Goal: Task Accomplishment & Management: Manage account settings

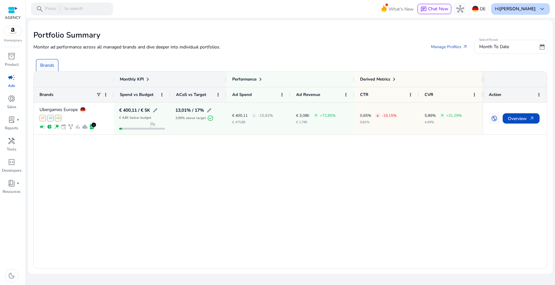
click at [515, 10] on b "[PERSON_NAME]" at bounding box center [517, 9] width 36 height 6
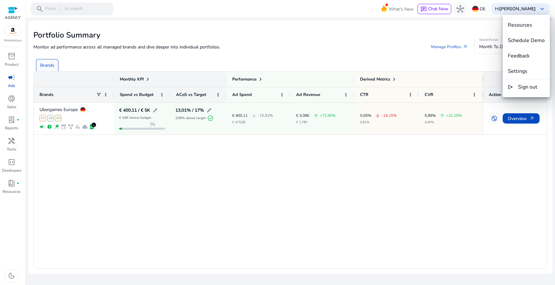
click at [478, 7] on div at bounding box center [277, 142] width 555 height 285
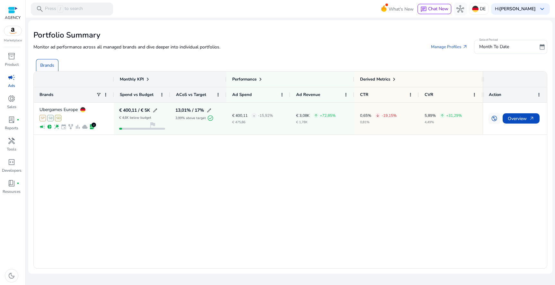
click at [15, 30] on img at bounding box center [12, 31] width 17 height 10
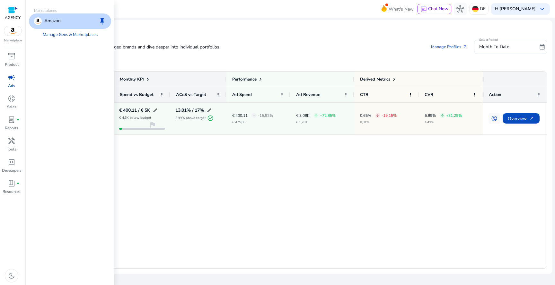
click at [54, 35] on link "Manage Geos & Marketplaces" at bounding box center [70, 35] width 65 height 12
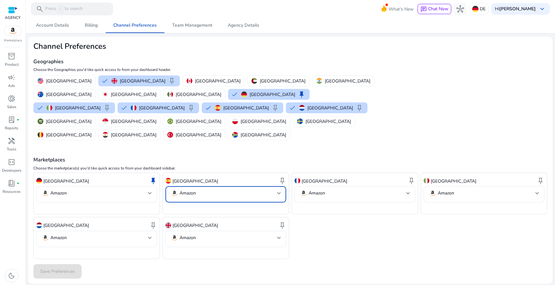
click at [202, 189] on mat-select-trigger "Amazon" at bounding box center [223, 193] width 107 height 8
click at [202, 163] on div at bounding box center [277, 142] width 555 height 285
click at [480, 12] on p "DE" at bounding box center [483, 8] width 6 height 11
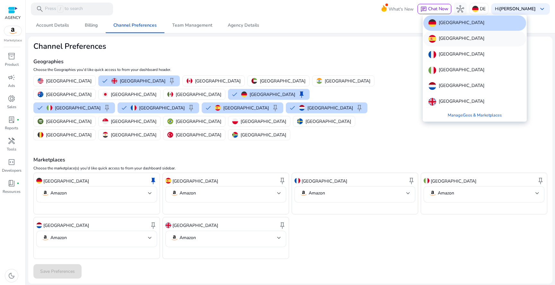
click at [468, 43] on div "[GEOGRAPHIC_DATA]" at bounding box center [474, 38] width 103 height 15
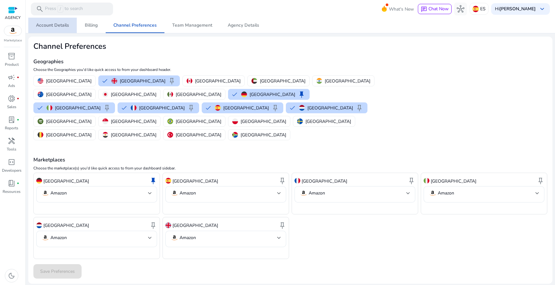
click at [64, 26] on span "Account Details" at bounding box center [52, 25] width 33 height 4
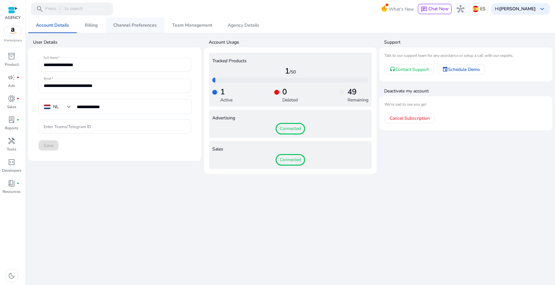
click at [116, 26] on span "Channel Preferences" at bounding box center [134, 25] width 43 height 4
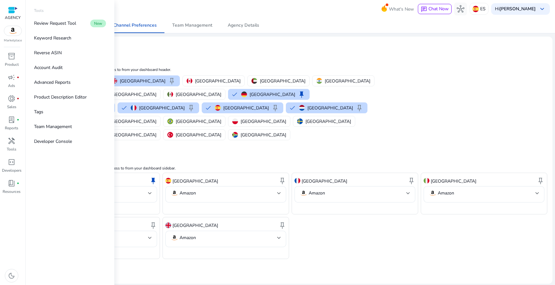
click at [15, 15] on p "AGENCY" at bounding box center [13, 18] width 16 height 6
click at [17, 10] on div at bounding box center [13, 9] width 10 height 7
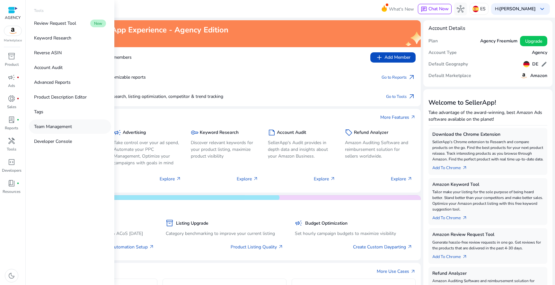
click at [61, 126] on p "Team Management" at bounding box center [53, 126] width 38 height 7
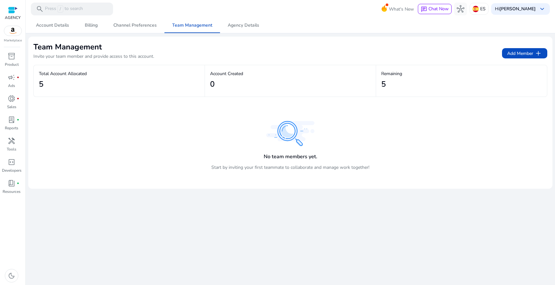
click at [14, 18] on p "AGENCY" at bounding box center [13, 18] width 16 height 6
click at [16, 13] on div at bounding box center [13, 9] width 10 height 7
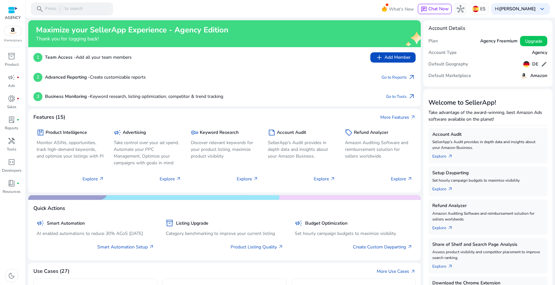
click at [537, 73] on h5 "Amazon" at bounding box center [538, 75] width 17 height 5
click at [68, 78] on b "Advanced Reporting -" at bounding box center [67, 77] width 45 height 6
click at [18, 12] on div at bounding box center [13, 10] width 16 height 10
click at [14, 10] on div at bounding box center [13, 9] width 10 height 7
click at [11, 31] on img at bounding box center [12, 31] width 17 height 10
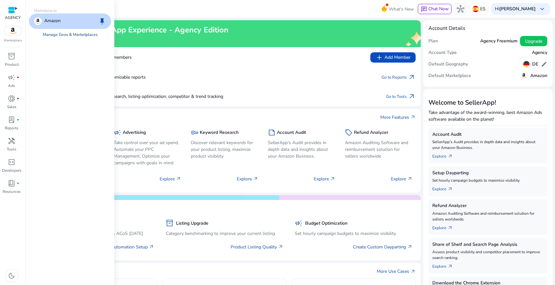
click at [68, 34] on link "Manage Geos & Marketplaces" at bounding box center [70, 35] width 65 height 12
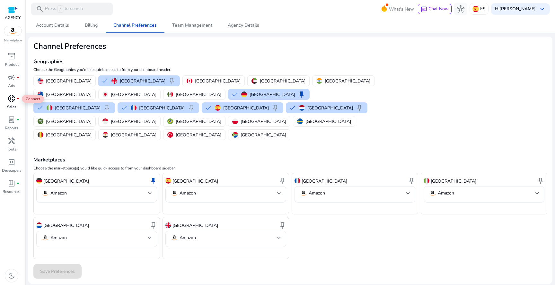
click at [17, 100] on div "donut_small fiber_manual_record" at bounding box center [12, 98] width 18 height 10
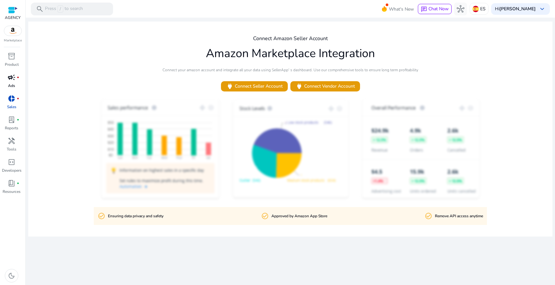
click at [9, 84] on p "Ads" at bounding box center [11, 86] width 7 height 6
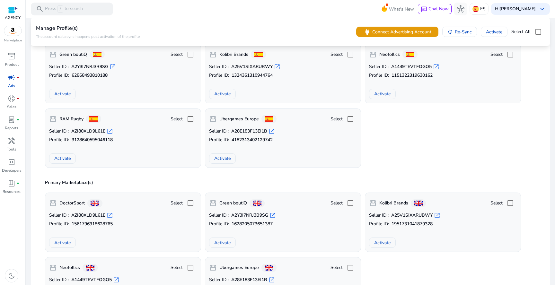
scroll to position [14, 0]
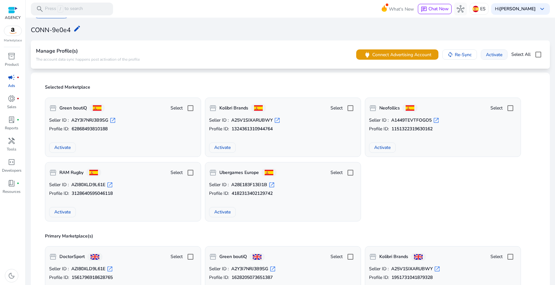
click at [495, 56] on span "Activate" at bounding box center [494, 54] width 16 height 7
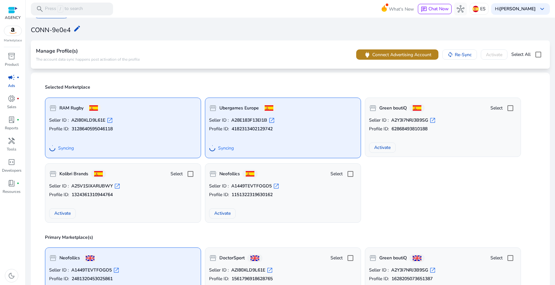
click at [383, 58] on span at bounding box center [397, 54] width 82 height 15
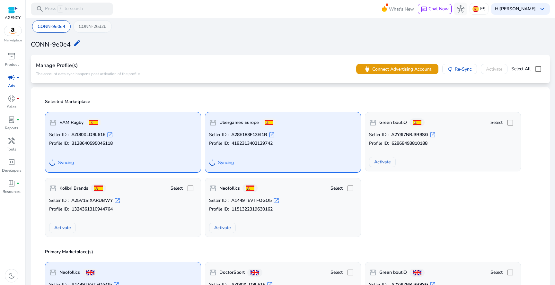
click at [85, 25] on p "CONN-26d2b" at bounding box center [93, 26] width 28 height 7
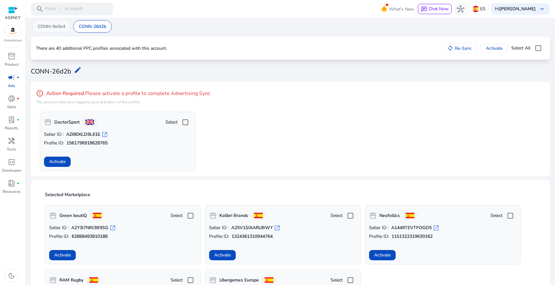
click at [48, 27] on p "CONN-9e0e4" at bounding box center [52, 26] width 28 height 7
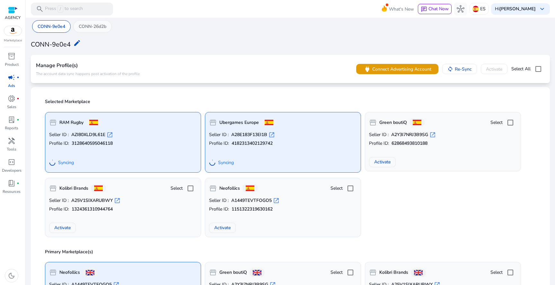
click at [88, 24] on p "CONN-26d2b" at bounding box center [93, 26] width 28 height 7
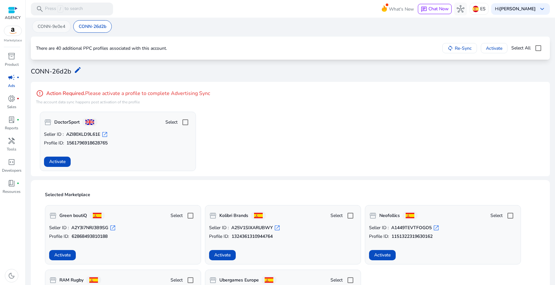
click at [56, 24] on p "CONN-9e0e4" at bounding box center [52, 26] width 28 height 7
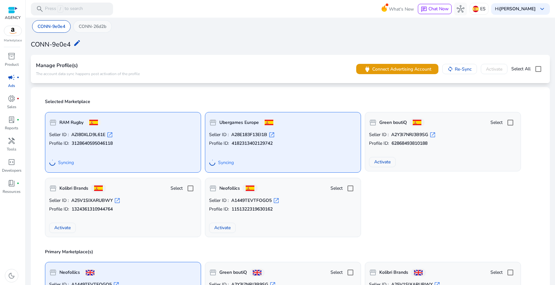
click at [93, 24] on p "CONN-26d2b" at bounding box center [93, 26] width 28 height 7
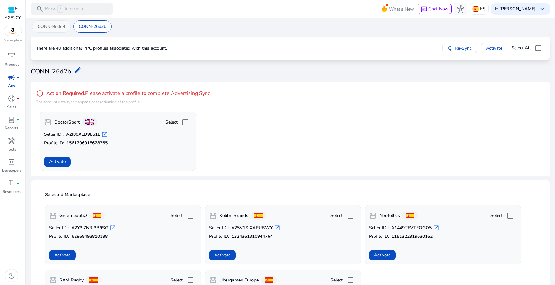
click at [59, 28] on p "CONN-9e0e4" at bounding box center [52, 26] width 28 height 7
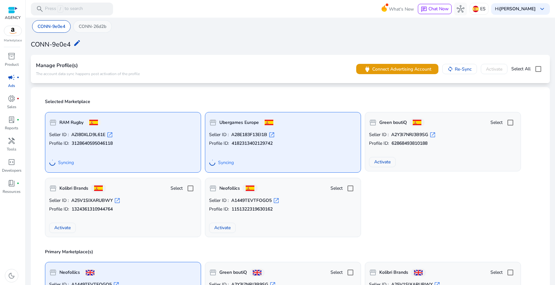
click at [83, 27] on p "CONN-26d2b" at bounding box center [93, 26] width 28 height 7
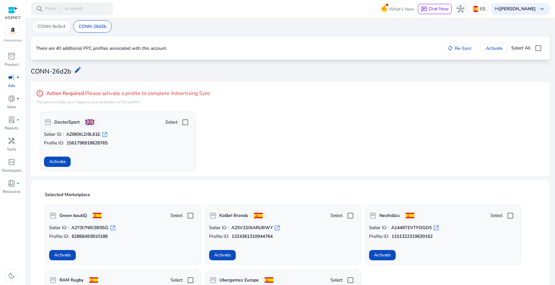
click at [66, 18] on div at bounding box center [290, 18] width 529 height 1
click at [59, 25] on p "CONN-9e0e4" at bounding box center [52, 26] width 28 height 7
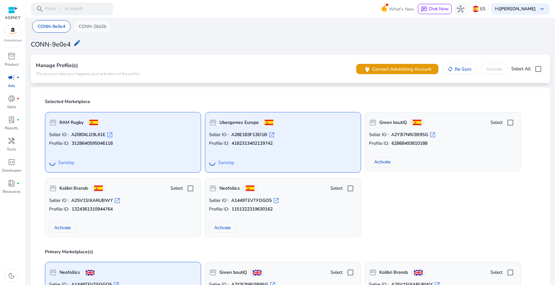
click at [80, 24] on p "CONN-26d2b" at bounding box center [93, 26] width 28 height 7
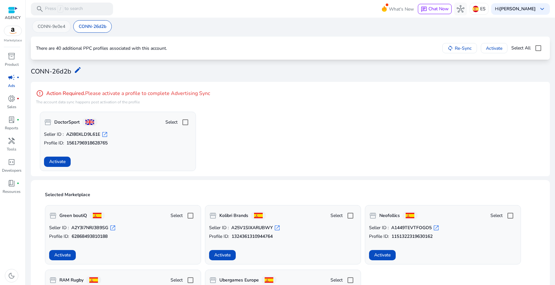
click at [50, 28] on p "CONN-9e0e4" at bounding box center [52, 26] width 28 height 7
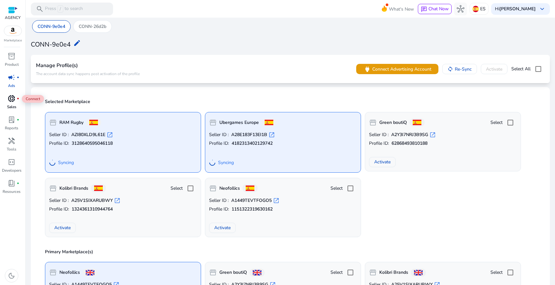
click at [11, 102] on span "donut_small" at bounding box center [12, 99] width 8 height 8
